Goal: Task Accomplishment & Management: Manage account settings

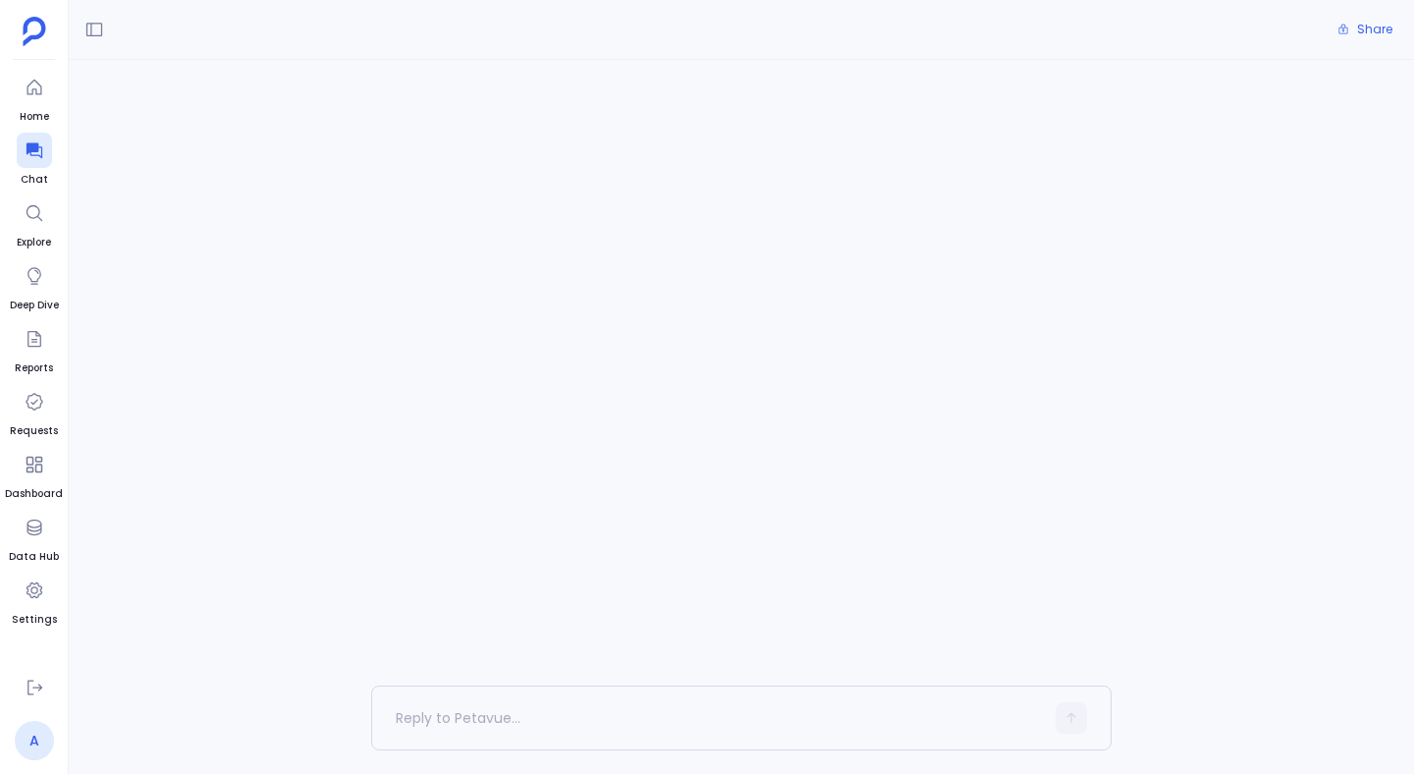
click at [37, 741] on link "A" at bounding box center [34, 740] width 39 height 39
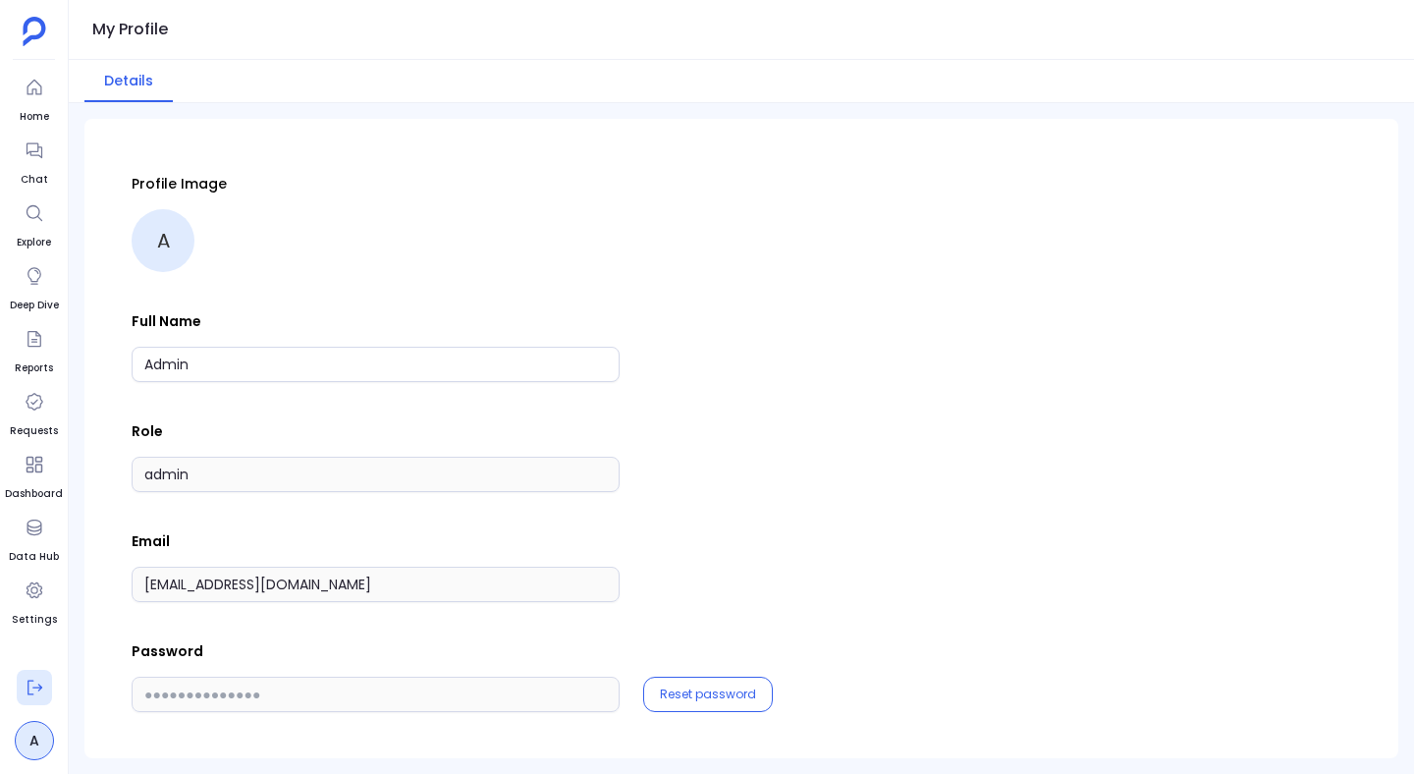
click at [30, 702] on button at bounding box center [34, 687] width 35 height 35
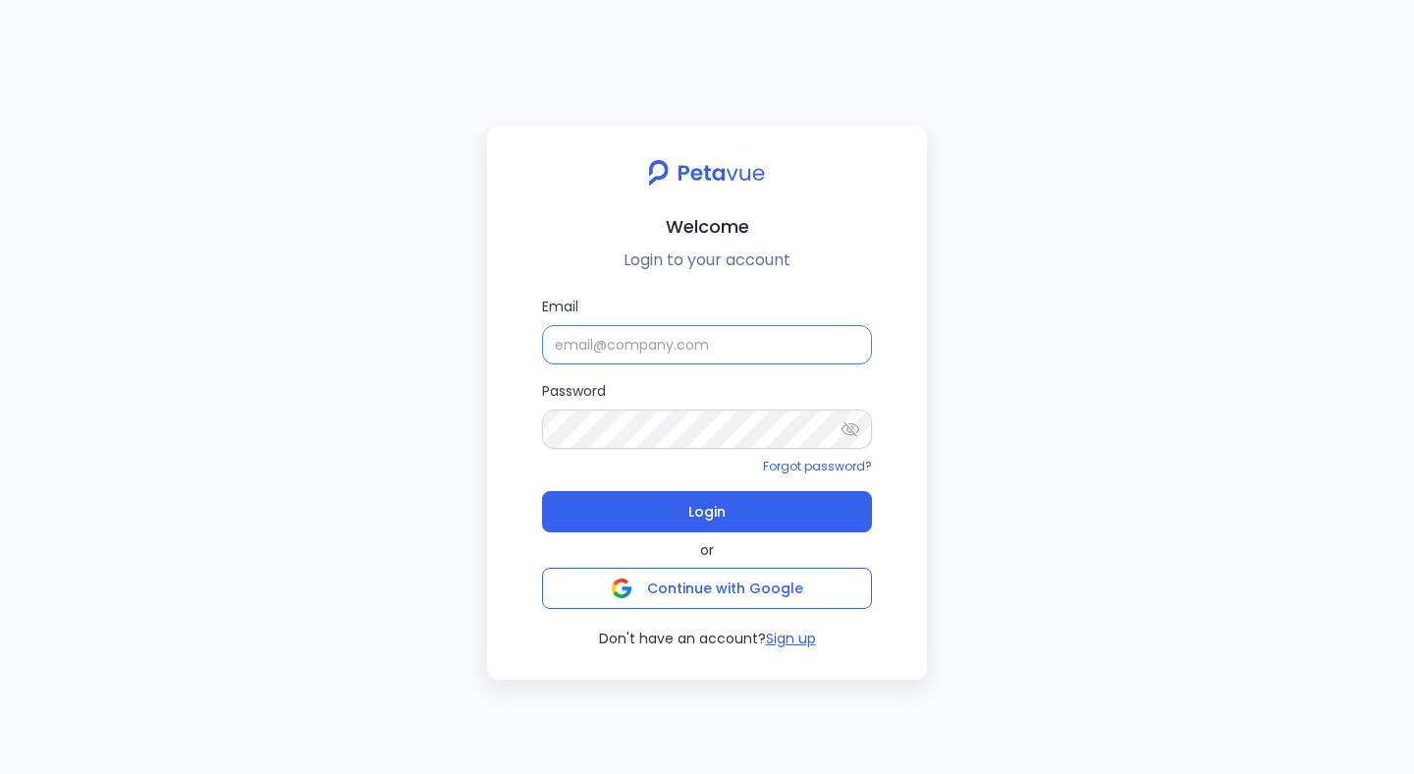
click at [567, 332] on input "Email" at bounding box center [707, 344] width 330 height 39
click at [597, 350] on input "Email" at bounding box center [707, 344] width 330 height 39
click at [589, 339] on input "Email" at bounding box center [707, 344] width 330 height 39
paste input "[EMAIL_ADDRESS][DOMAIN_NAME]"
type input "[EMAIL_ADDRESS][DOMAIN_NAME]"
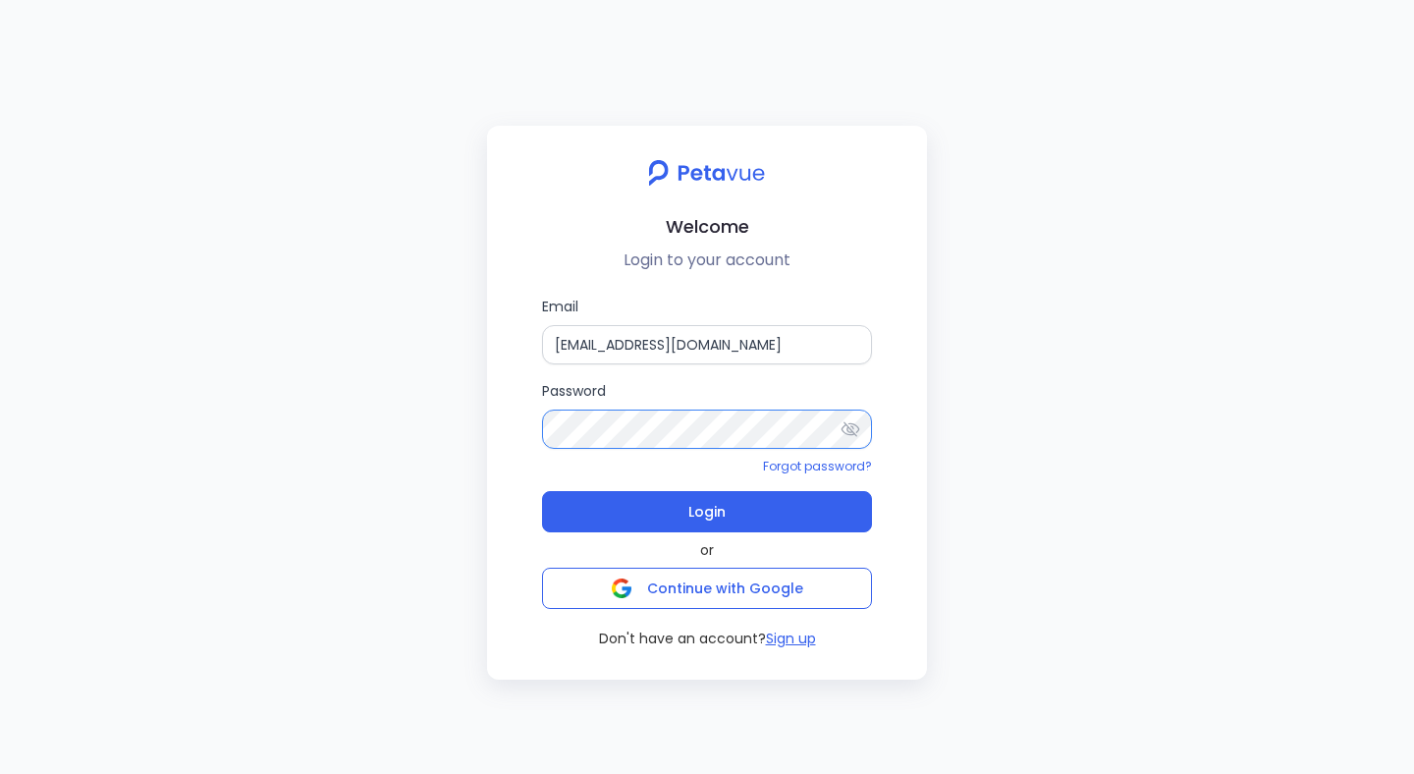
click at [542, 491] on button "Login" at bounding box center [707, 511] width 330 height 41
